Goal: Transaction & Acquisition: Purchase product/service

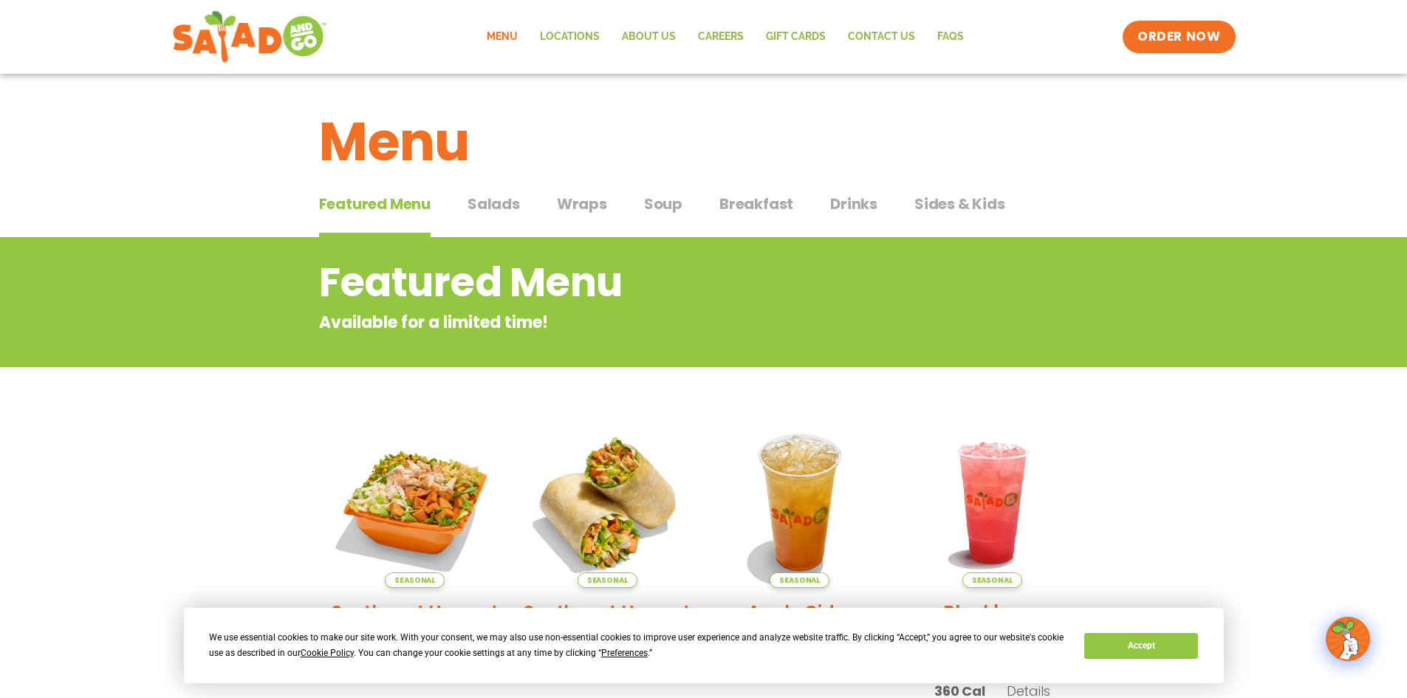
click at [479, 196] on span "Salads" at bounding box center [494, 204] width 52 height 22
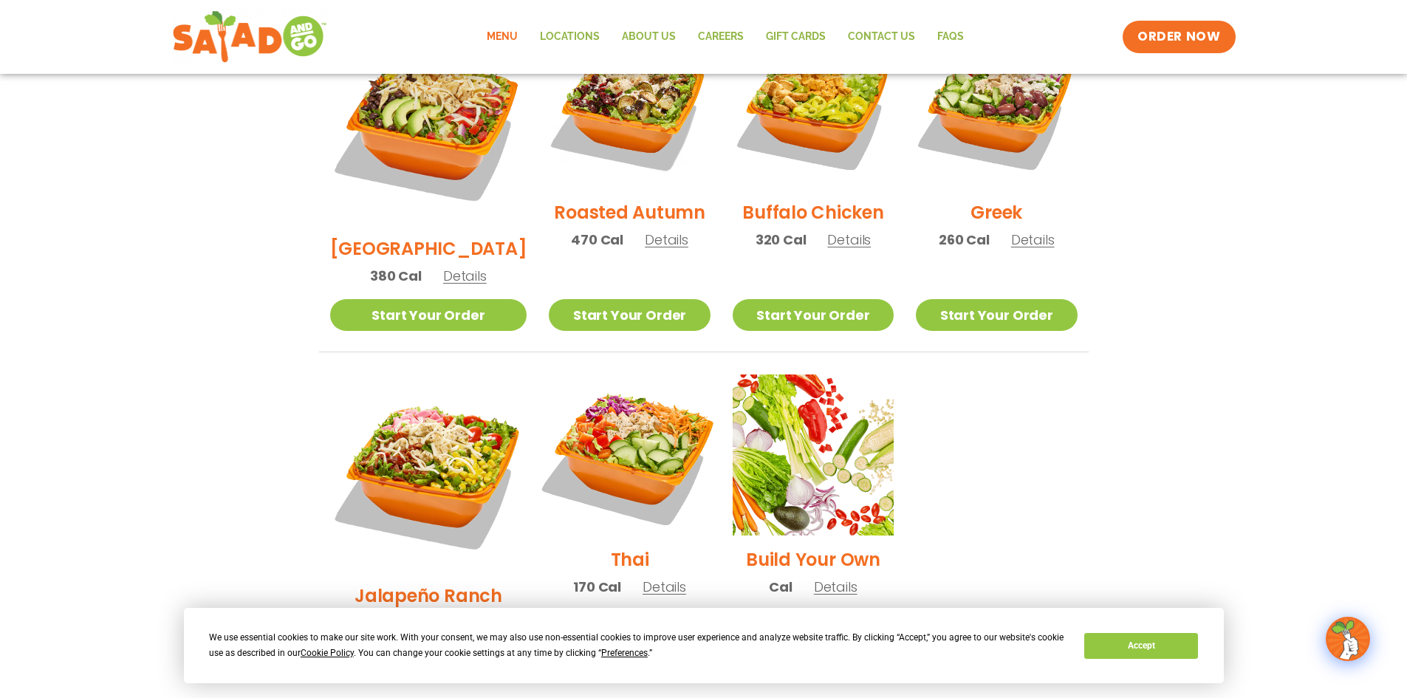
scroll to position [813, 0]
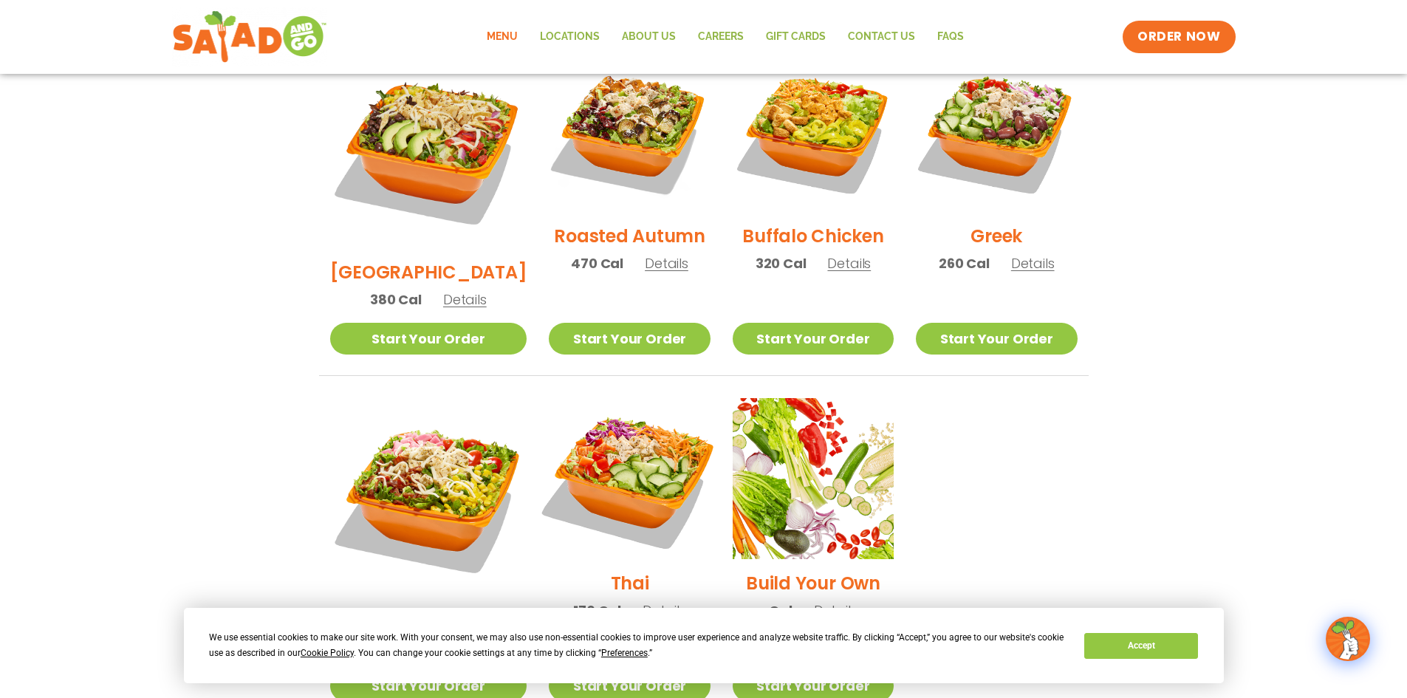
click at [617, 425] on img at bounding box center [629, 478] width 189 height 189
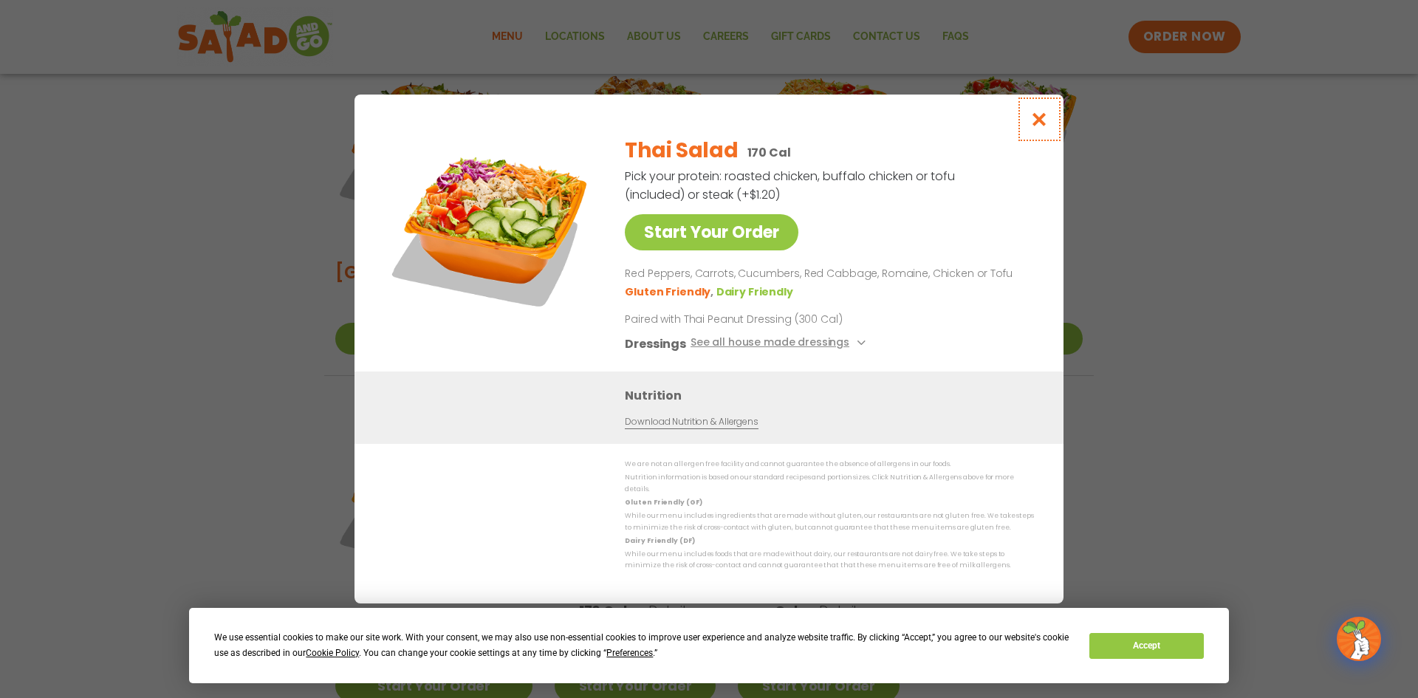
click at [1045, 123] on icon "Close modal" at bounding box center [1039, 120] width 18 height 16
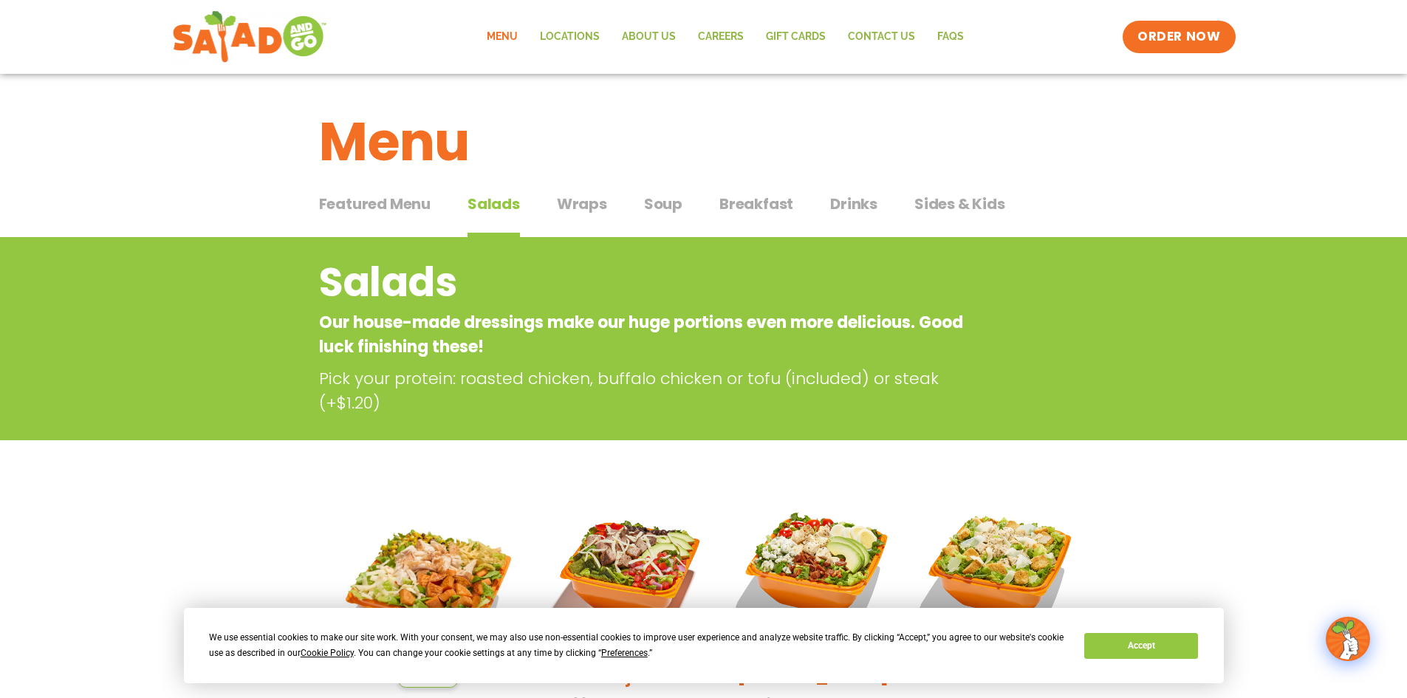
scroll to position [517, 0]
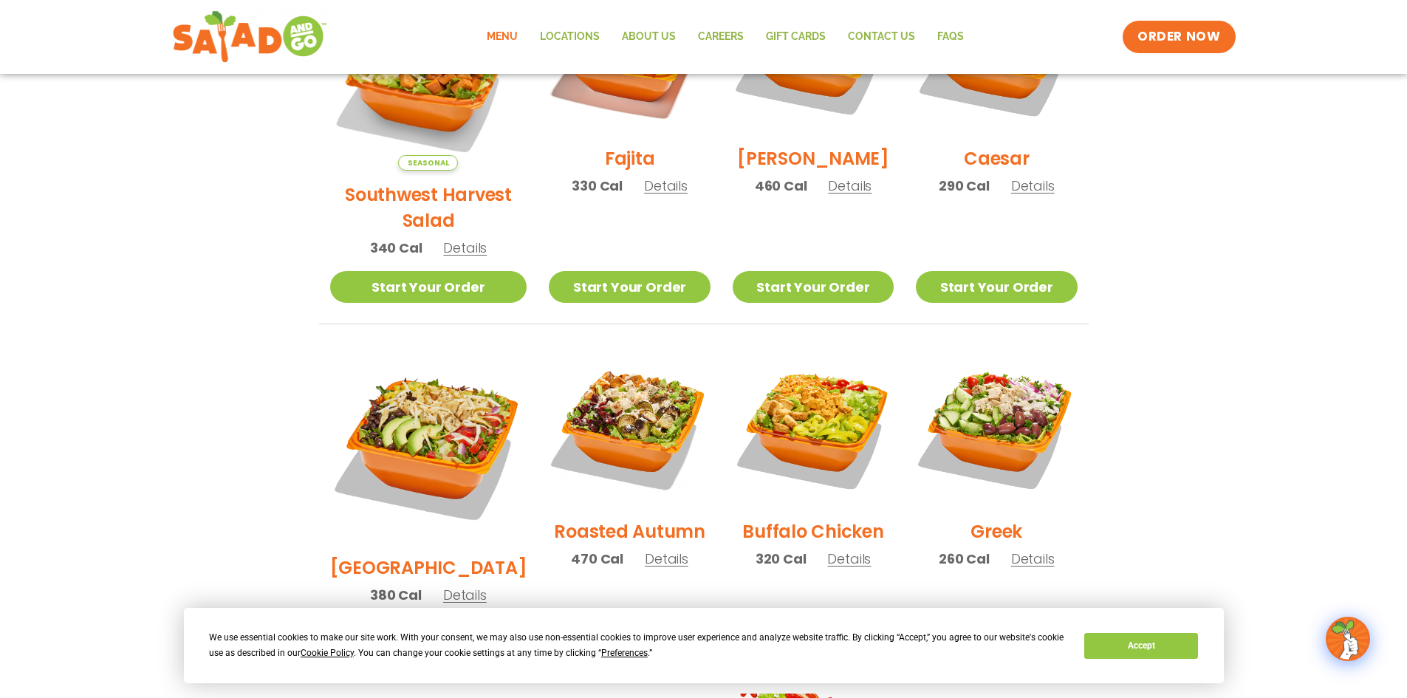
click at [372, 238] on span "340 Cal" at bounding box center [396, 248] width 52 height 20
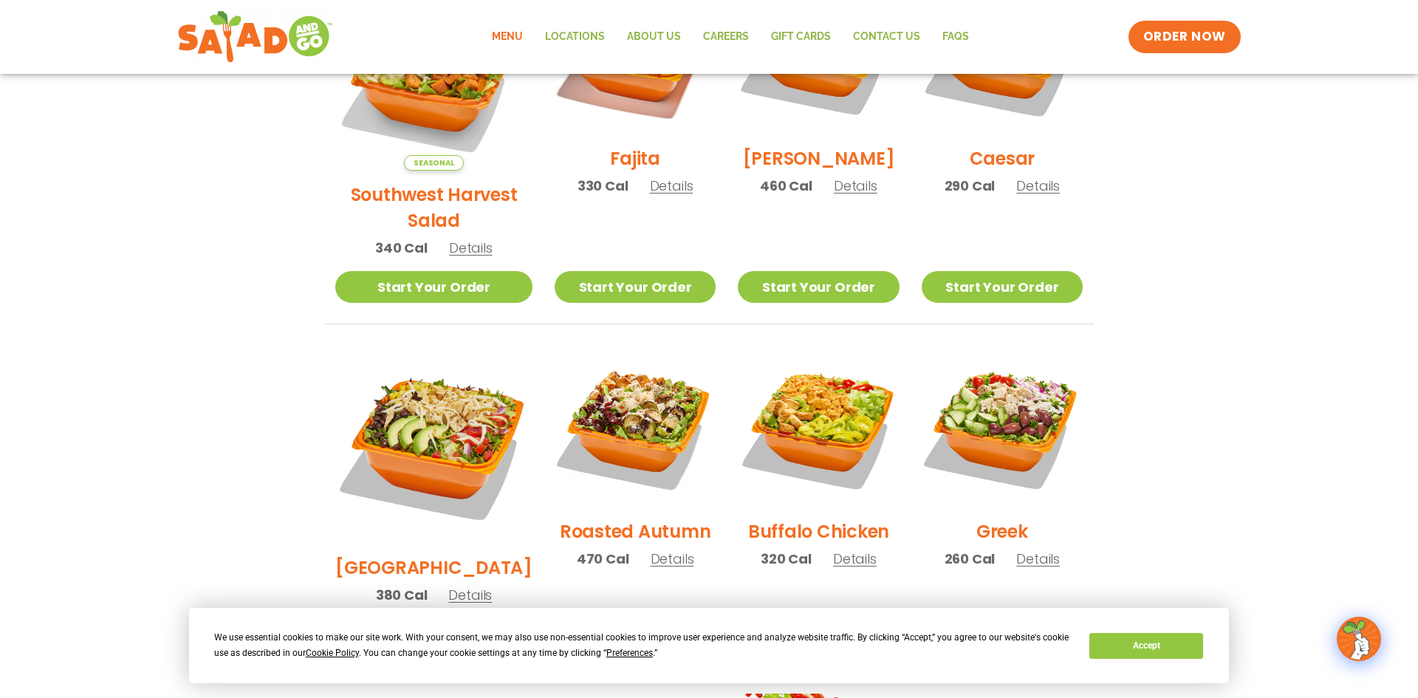
click at [0, 0] on div "Seasonal Start Your Order Southwest Harvest Salad 340 Cal Pick your protein: ro…" at bounding box center [0, 0] width 0 height 0
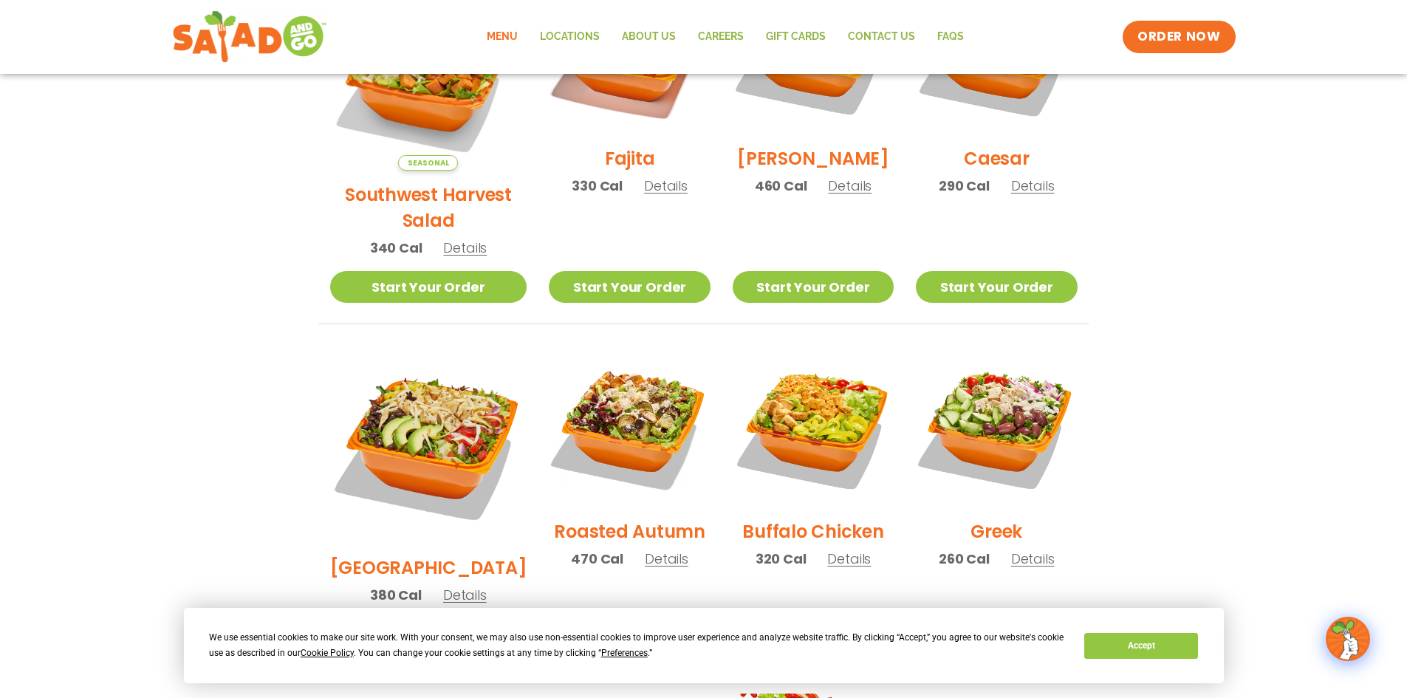
click at [571, 549] on span "470 Cal" at bounding box center [597, 559] width 52 height 20
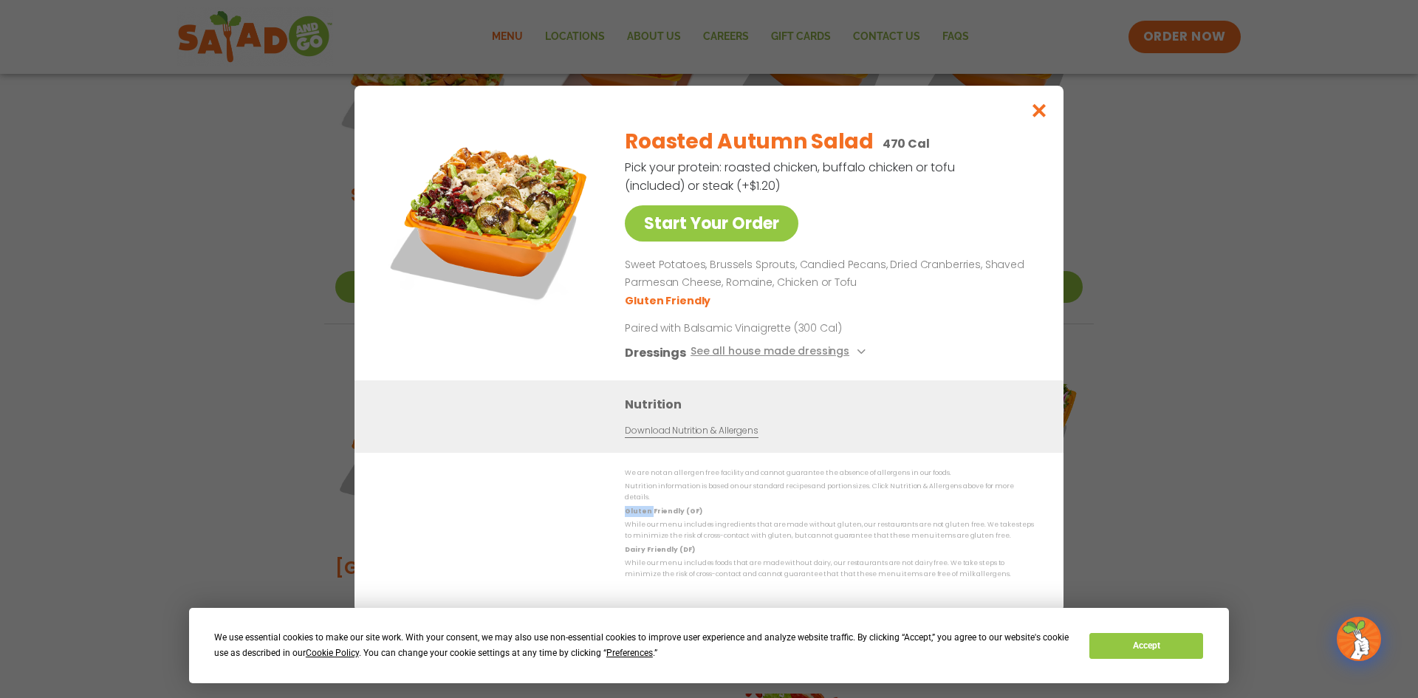
click at [564, 536] on div "We are not an allergen free facility and cannot guarantee the absence of allerg…" at bounding box center [709, 524] width 650 height 113
click at [1035, 113] on icon "Close modal" at bounding box center [1039, 111] width 18 height 16
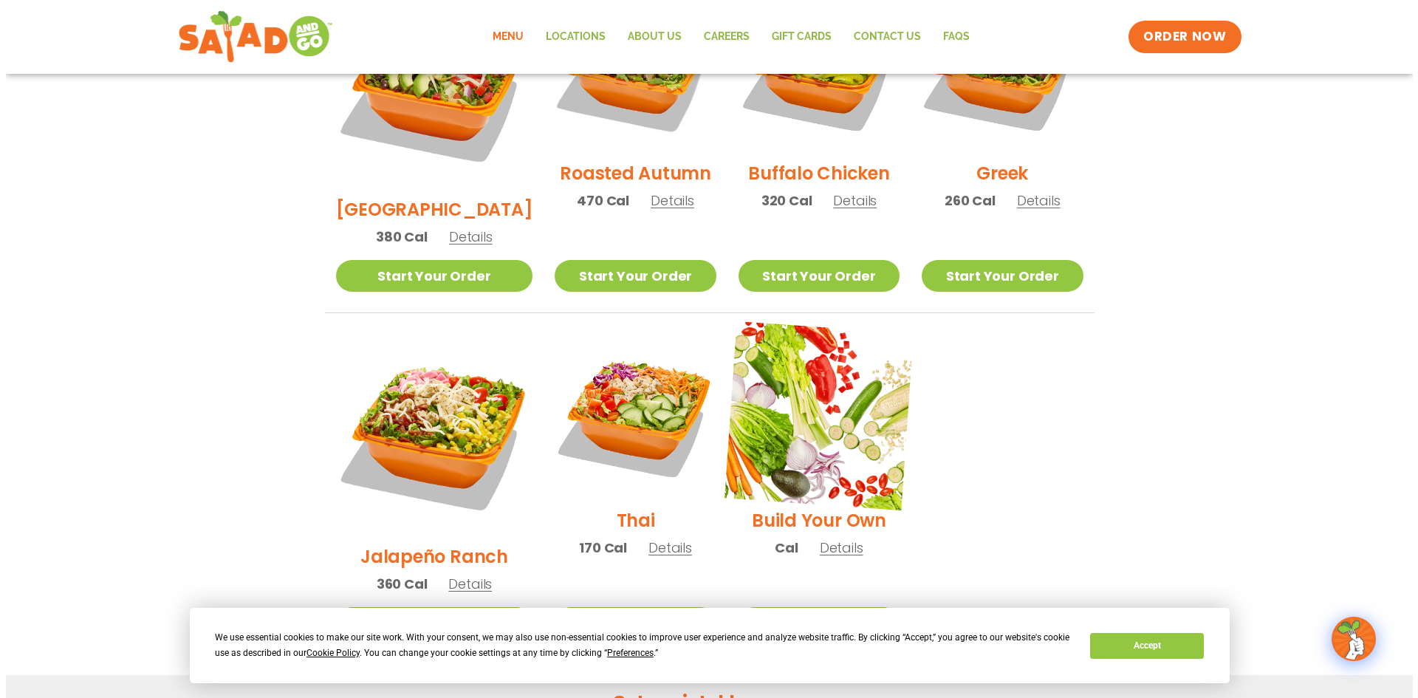
scroll to position [1034, 0]
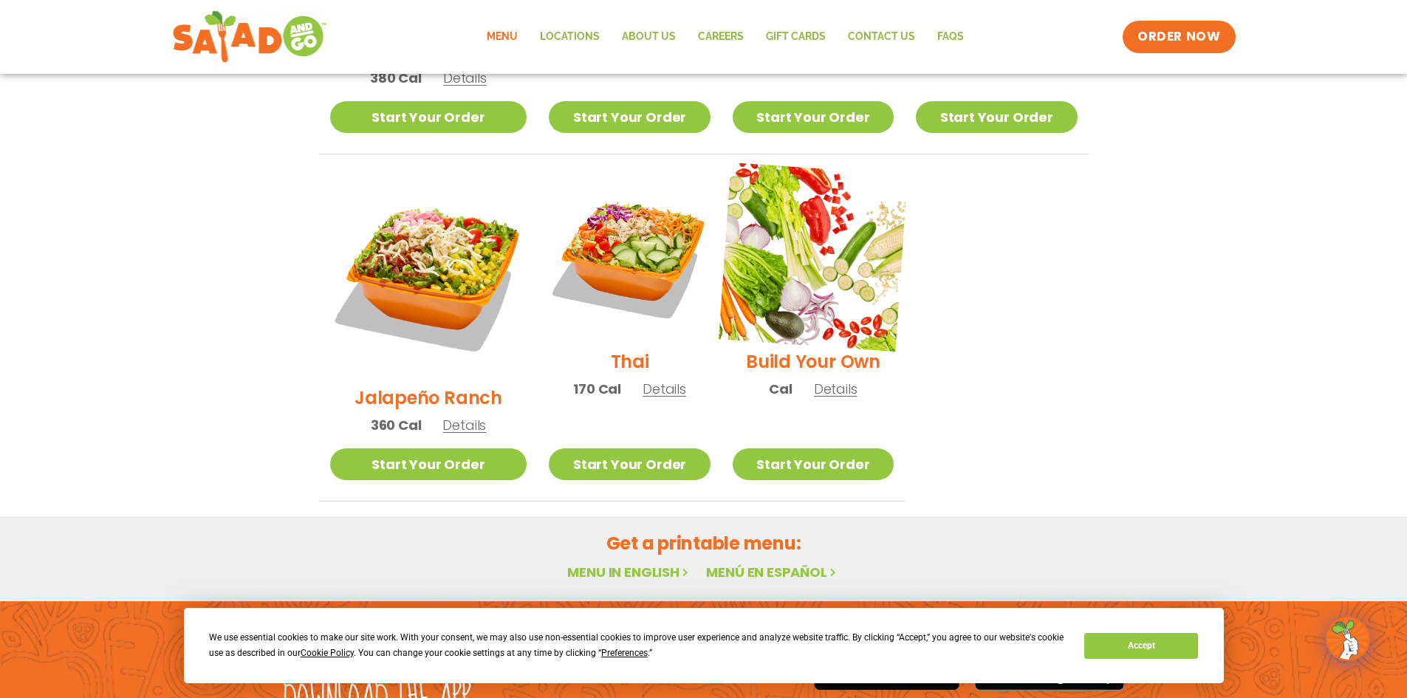
click at [788, 194] on img at bounding box center [813, 257] width 189 height 189
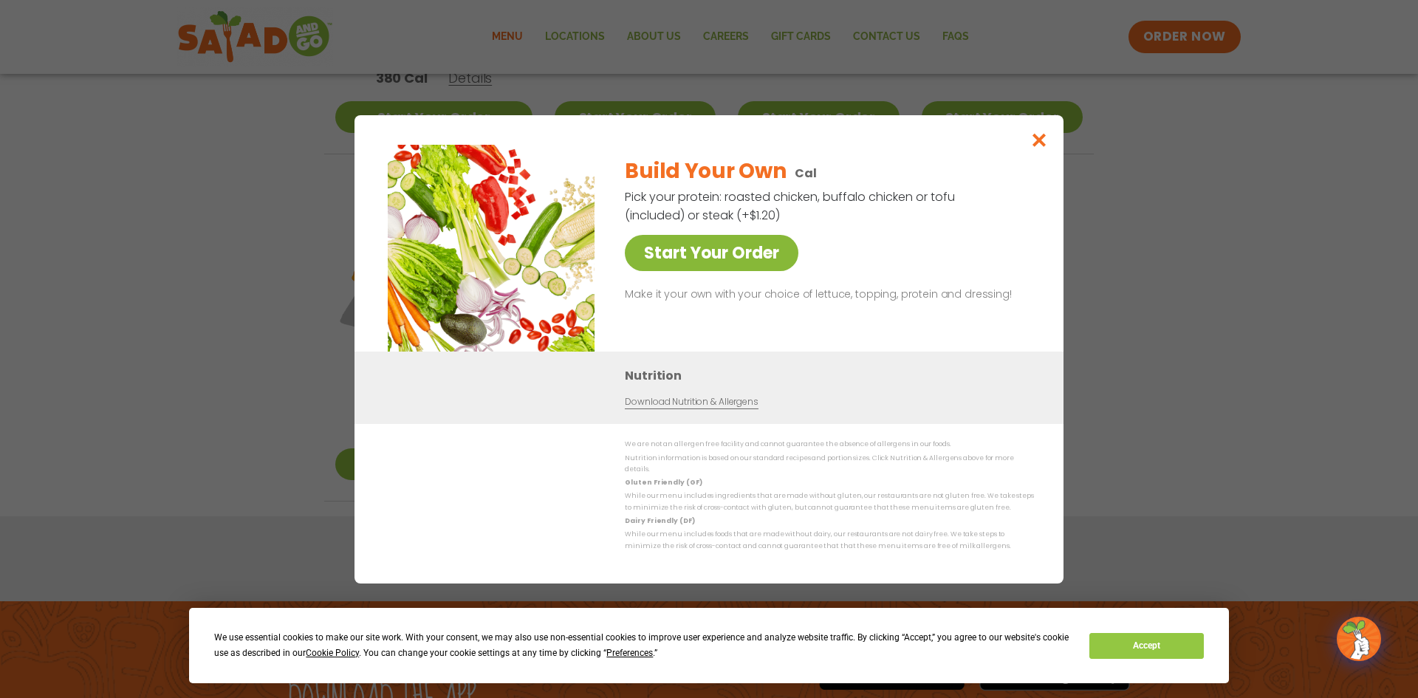
click at [720, 255] on link "Start Your Order" at bounding box center [712, 253] width 174 height 36
